Goal: Navigation & Orientation: Find specific page/section

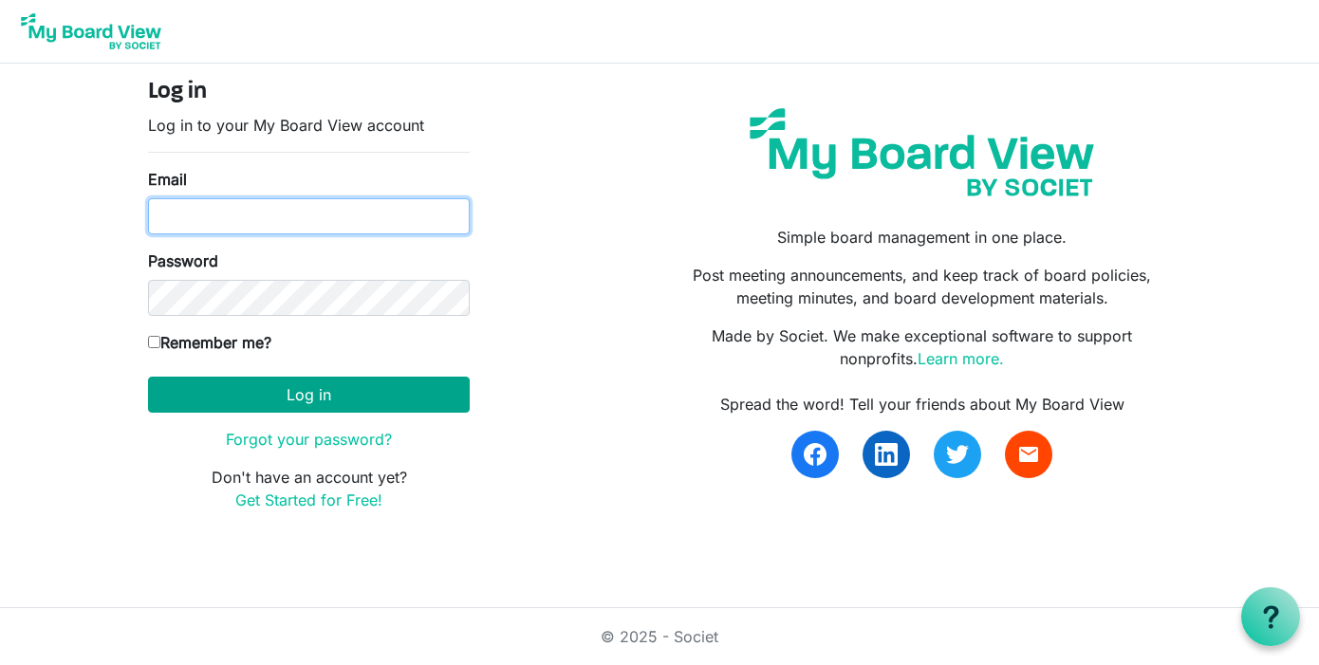
type input "programs@lgbtcenterofreading.com"
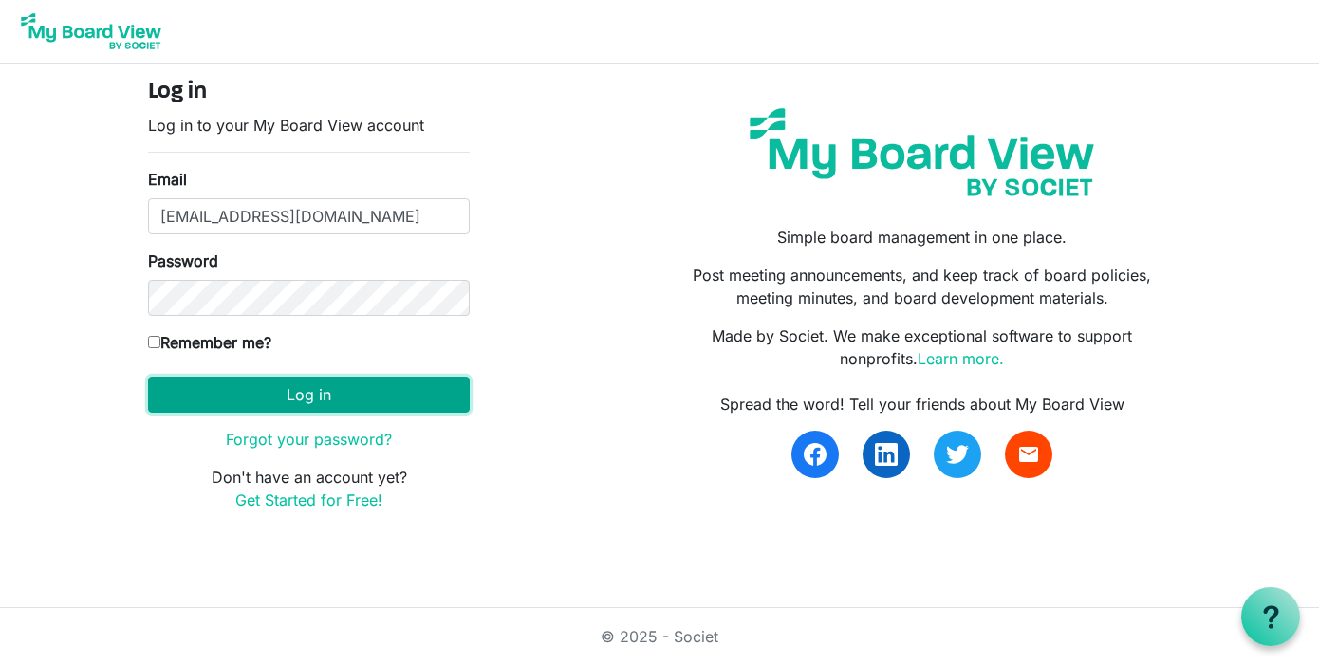
click at [328, 403] on button "Log in" at bounding box center [309, 395] width 322 height 36
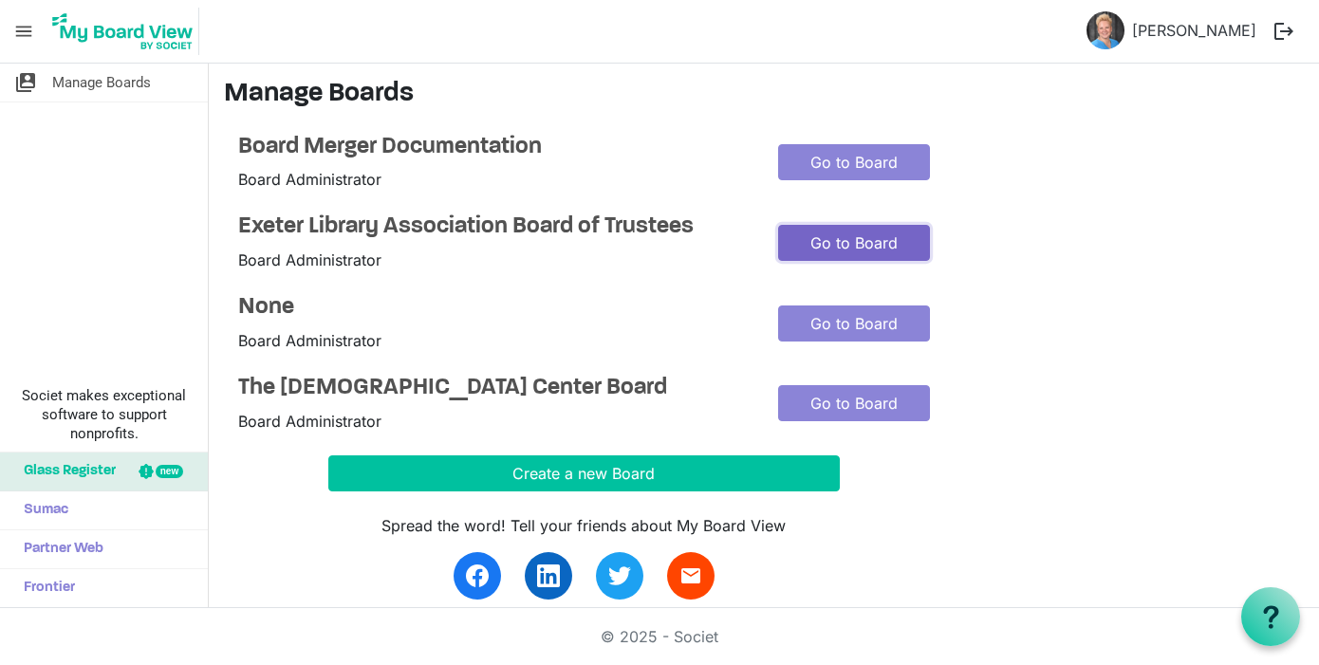
click at [863, 245] on link "Go to Board" at bounding box center [854, 243] width 152 height 36
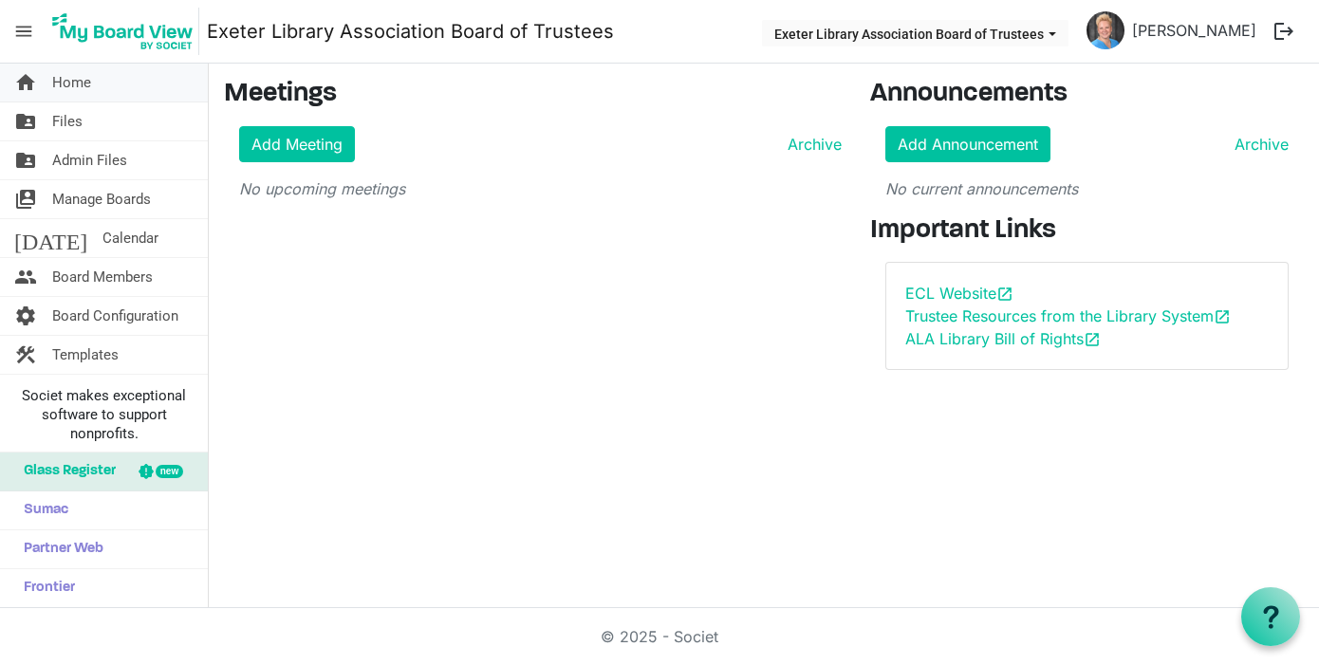
click at [83, 90] on span "Home" at bounding box center [71, 83] width 39 height 38
click at [19, 34] on span "menu" at bounding box center [24, 31] width 36 height 36
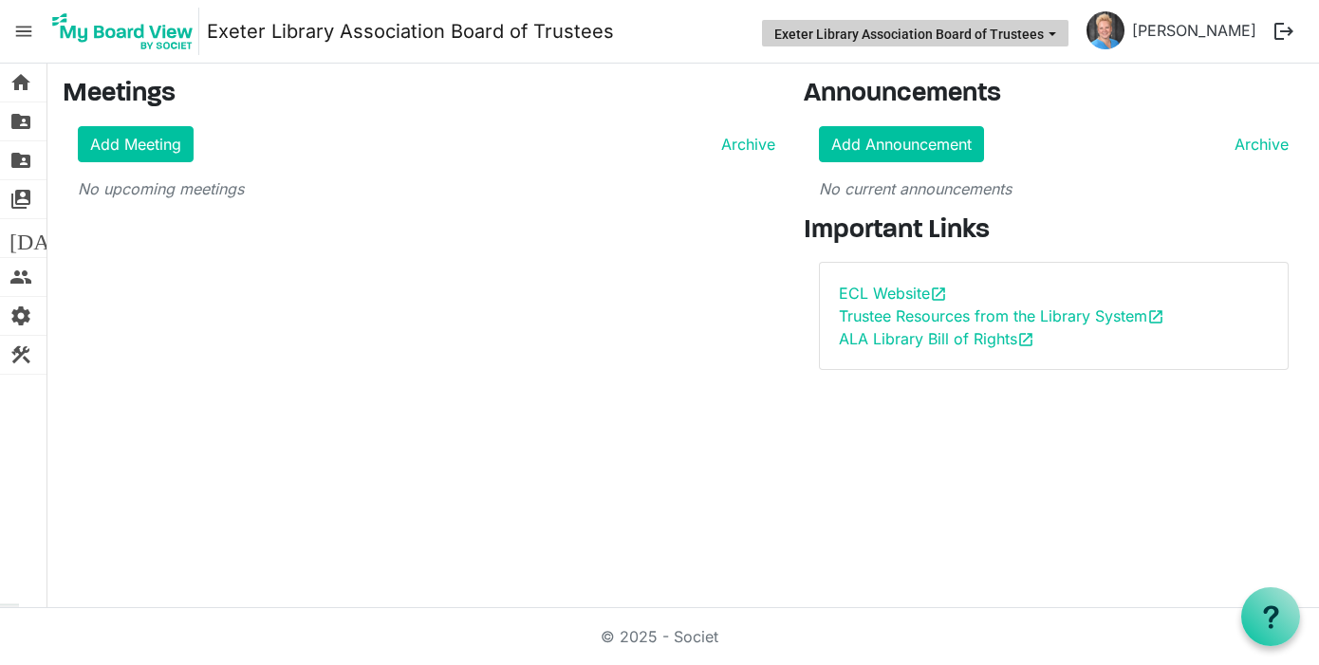
click at [1063, 28] on button "Exeter Library Association Board of Trustees" at bounding box center [915, 33] width 307 height 27
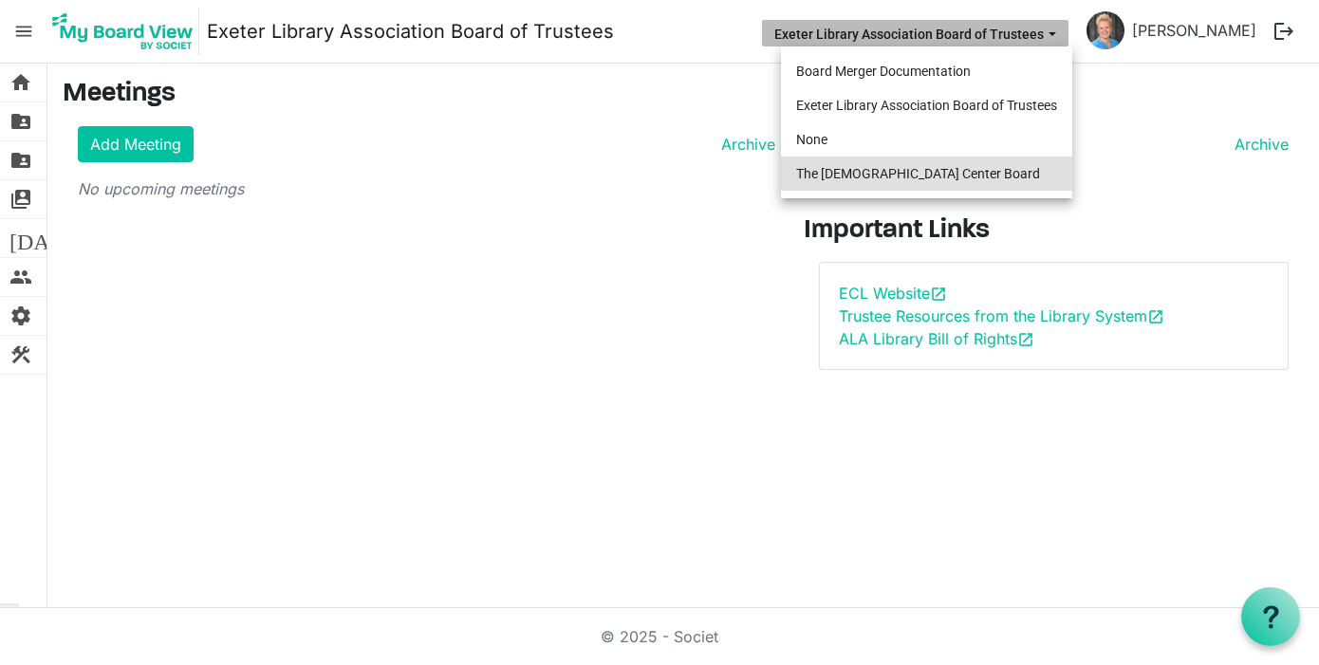
click at [862, 172] on li "The [DEMOGRAPHIC_DATA] Center Board" at bounding box center [926, 174] width 291 height 34
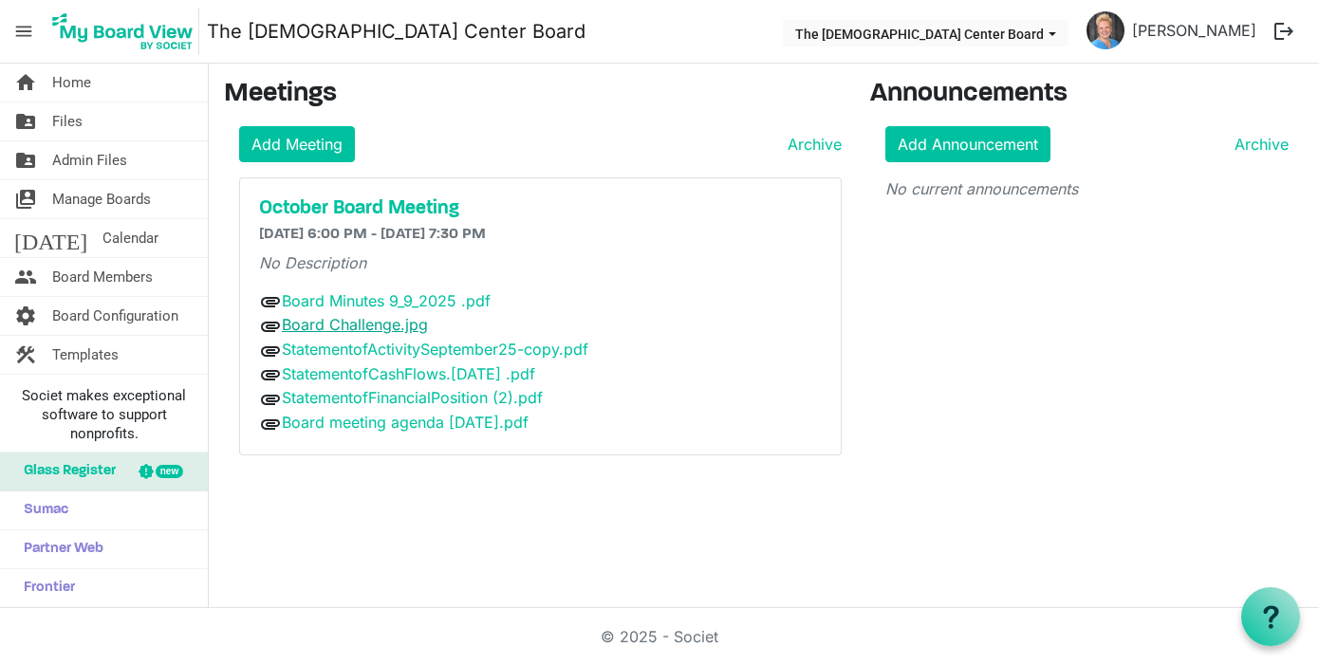
click at [365, 328] on link "Board Challenge.jpg" at bounding box center [355, 324] width 146 height 19
click at [384, 426] on link "Board meeting agenda [DATE].pdf" at bounding box center [405, 422] width 247 height 19
